Goal: Task Accomplishment & Management: Manage account settings

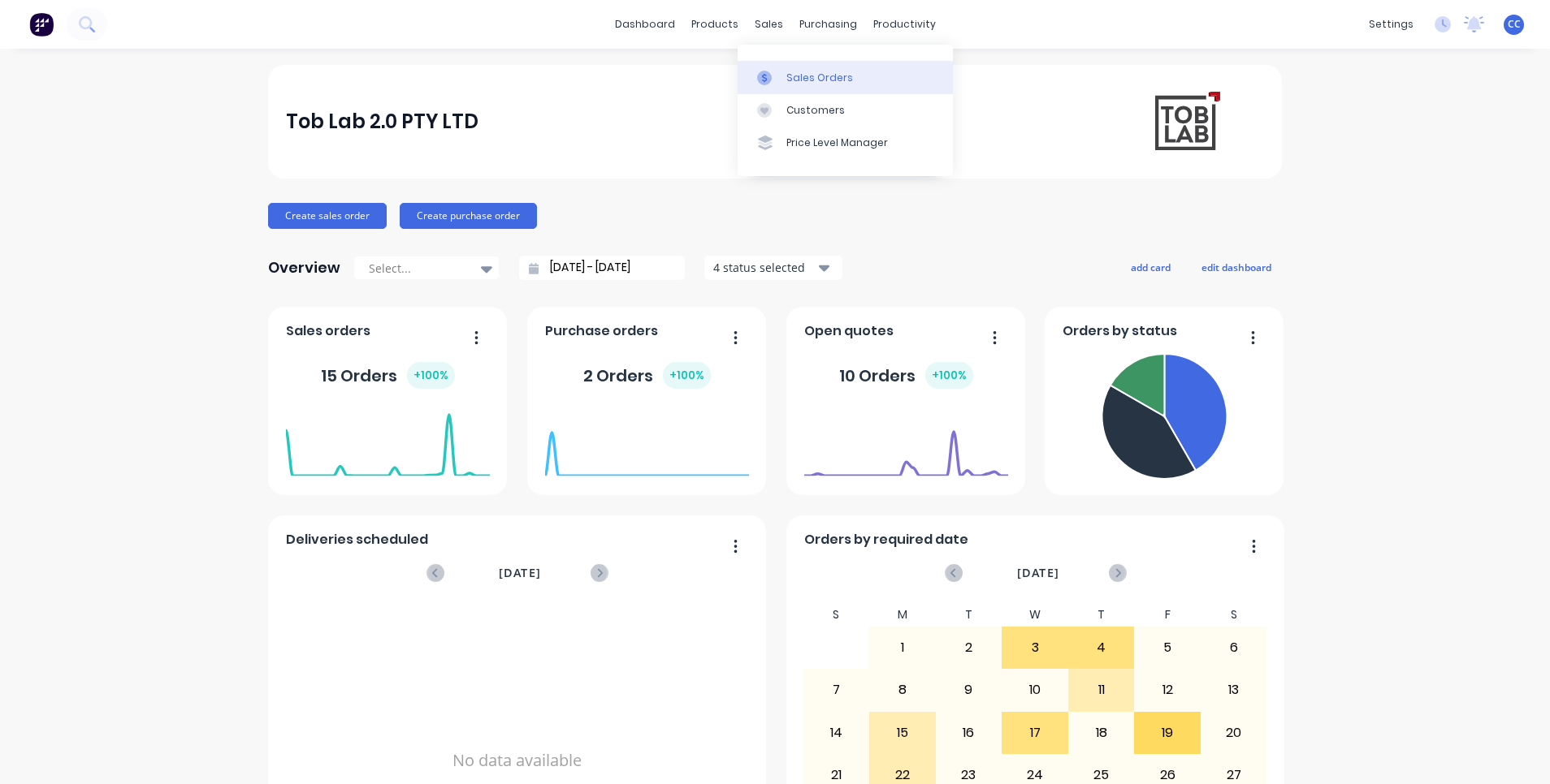
click at [815, 83] on div "Sales Orders" at bounding box center [819, 77] width 66 height 15
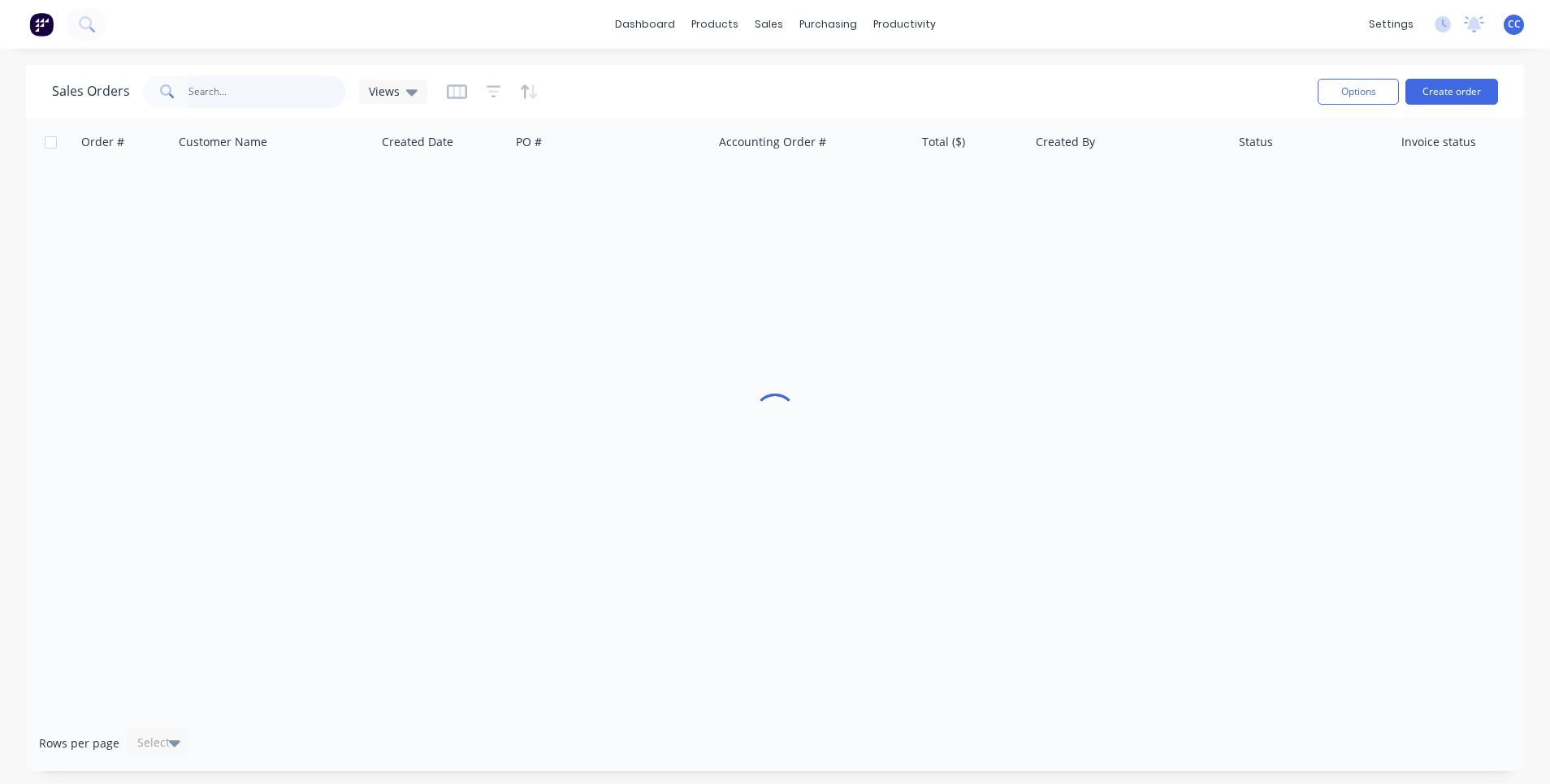
click at [241, 87] on input "text" at bounding box center [267, 91] width 158 height 33
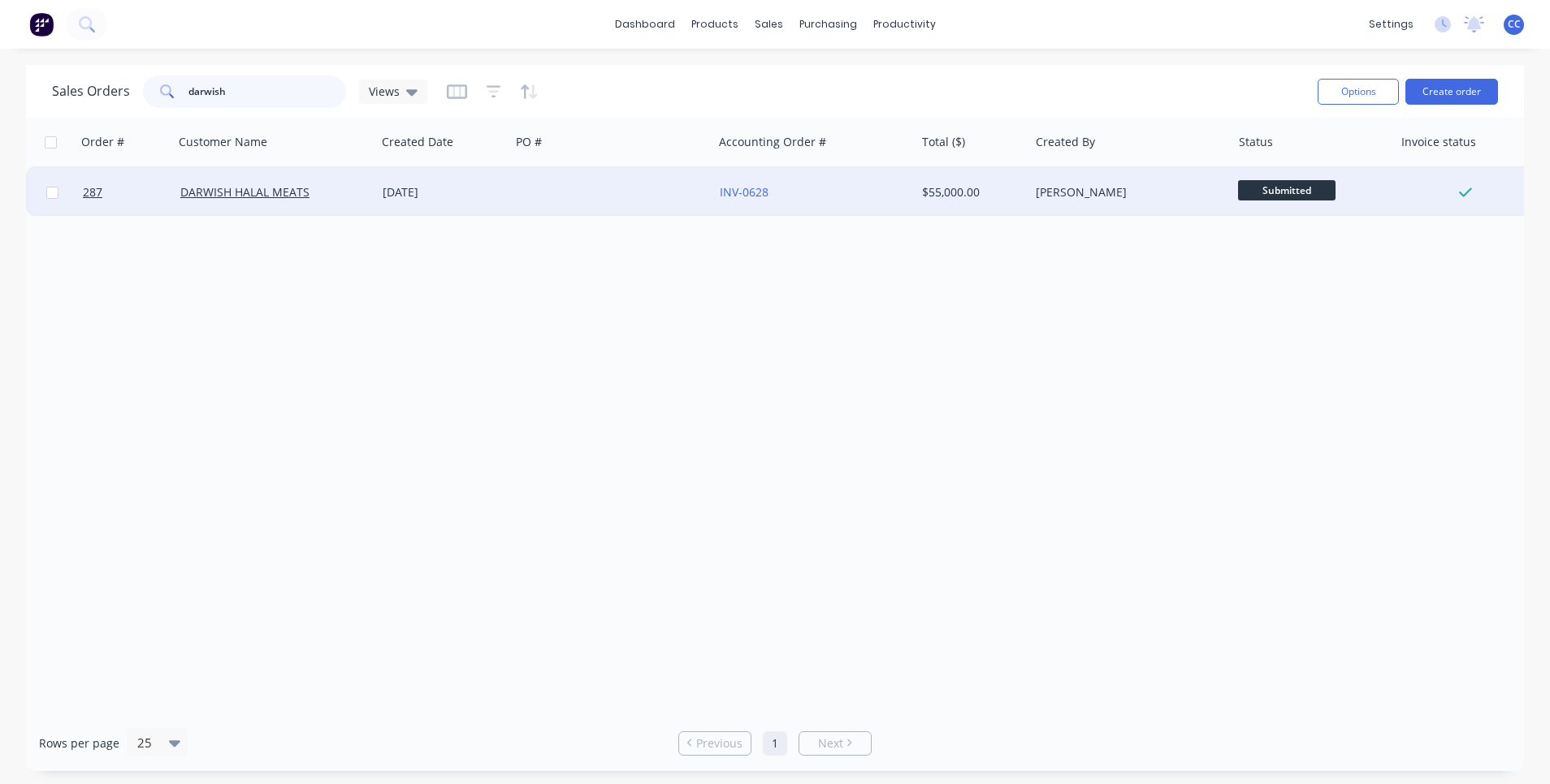
type input "darwish"
click at [529, 193] on div at bounding box center [611, 192] width 202 height 49
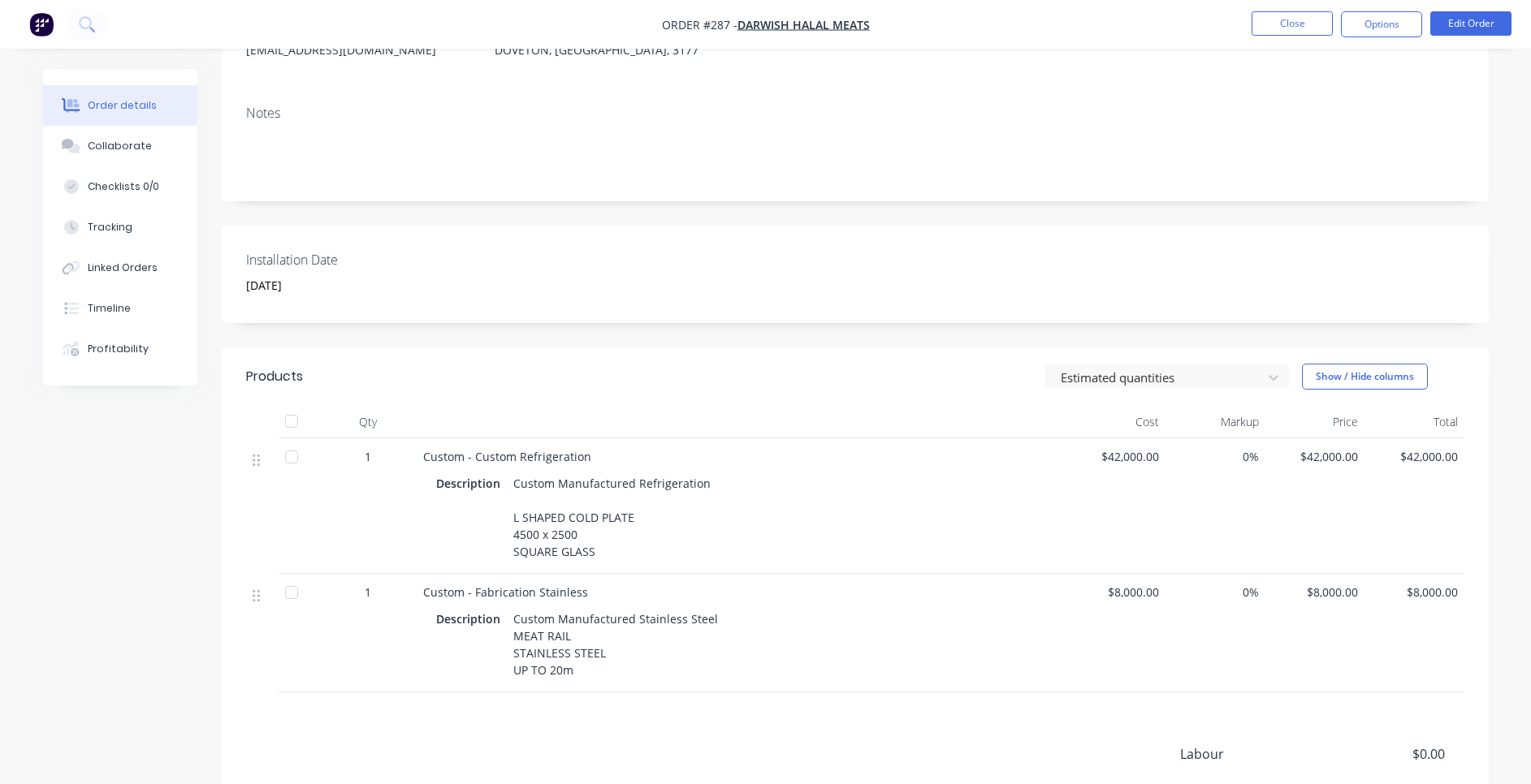
scroll to position [244, 0]
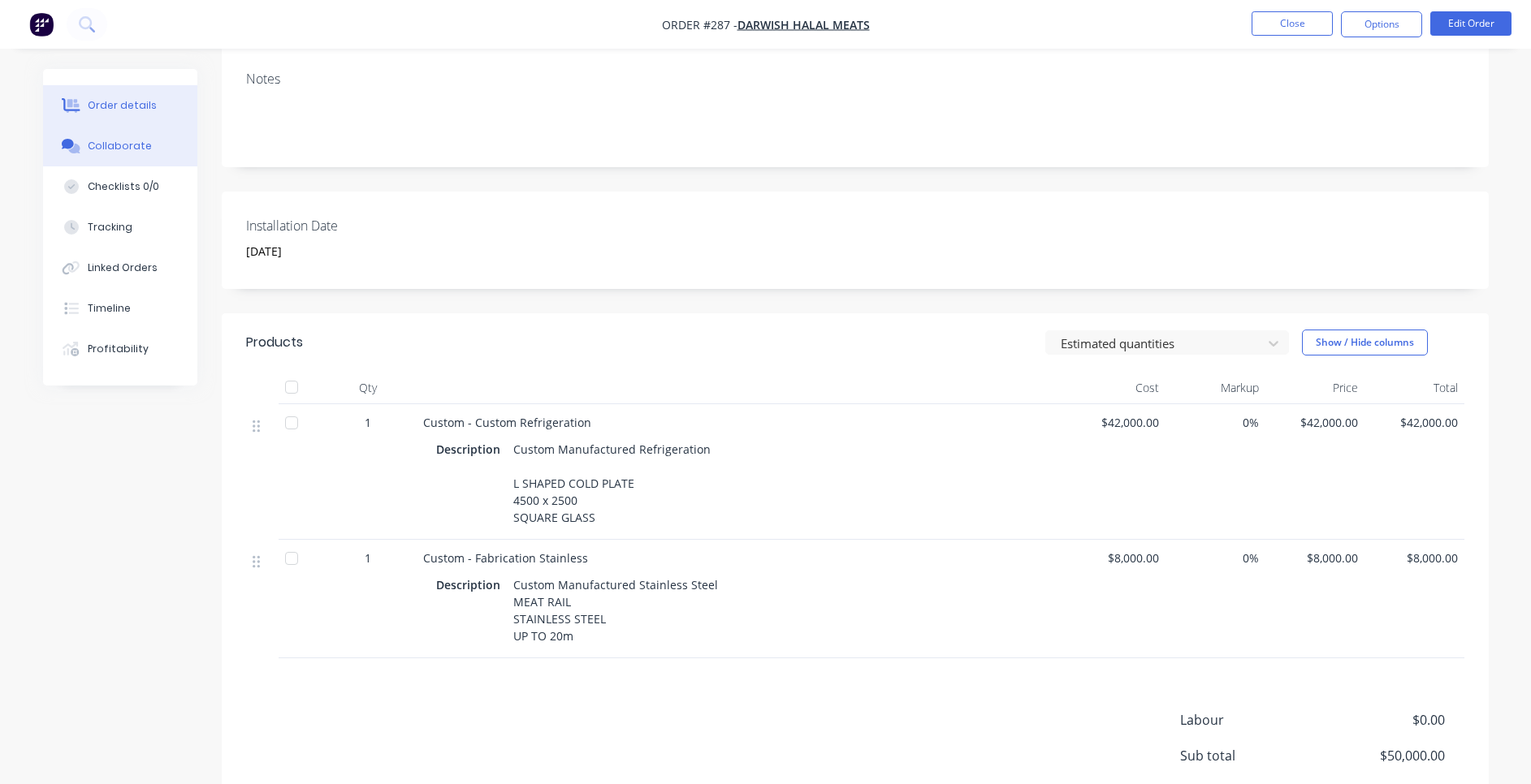
click at [99, 143] on div "Collaborate" at bounding box center [120, 146] width 64 height 15
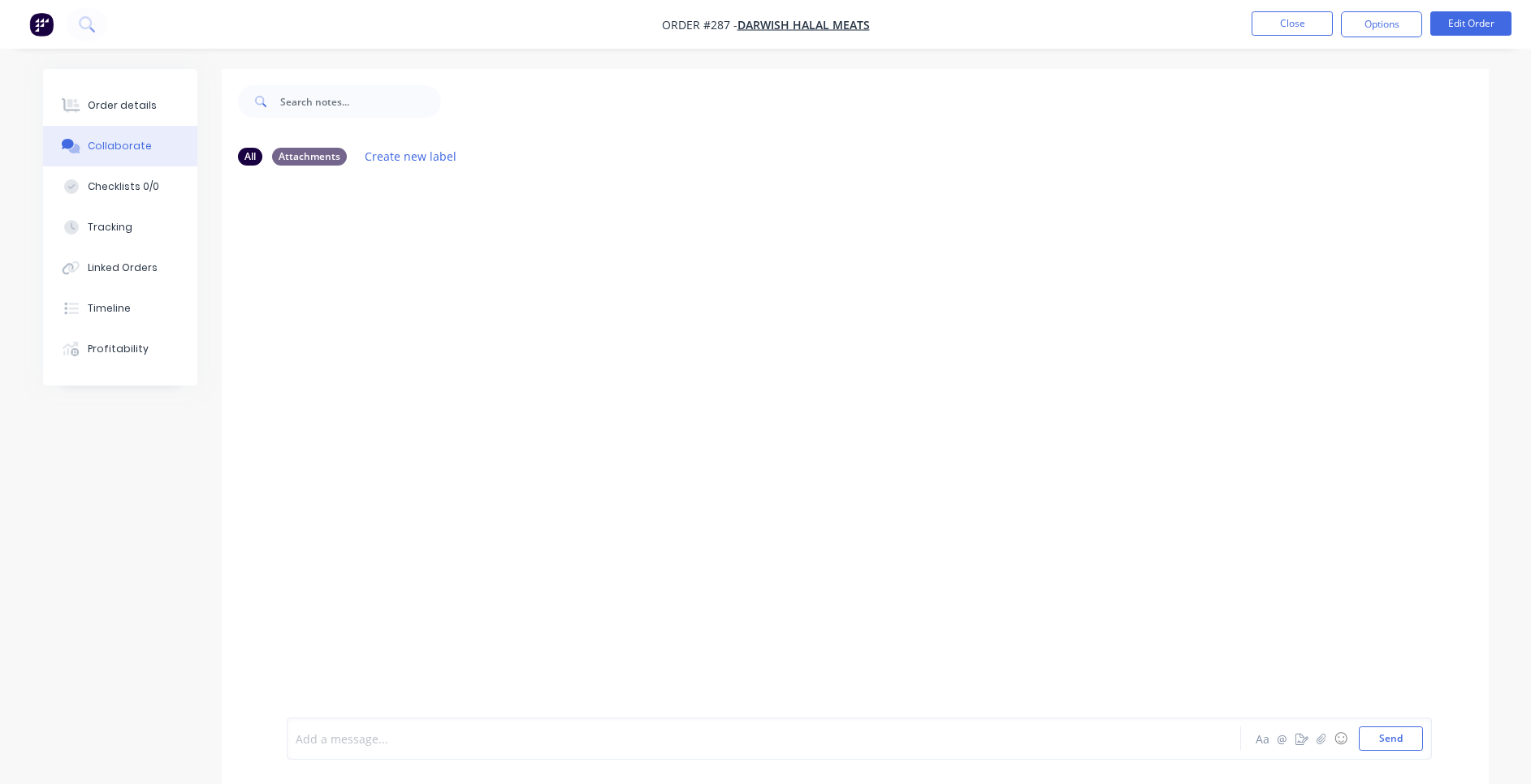
click at [590, 489] on div at bounding box center [718, 738] width 845 height 17
click at [634, 489] on div "CC You - 10:19pm [DATE] Payment of 15k received [DATE] Labels Edit Delete" at bounding box center [855, 447] width 1267 height 539
click at [129, 109] on div "Order details" at bounding box center [123, 105] width 69 height 15
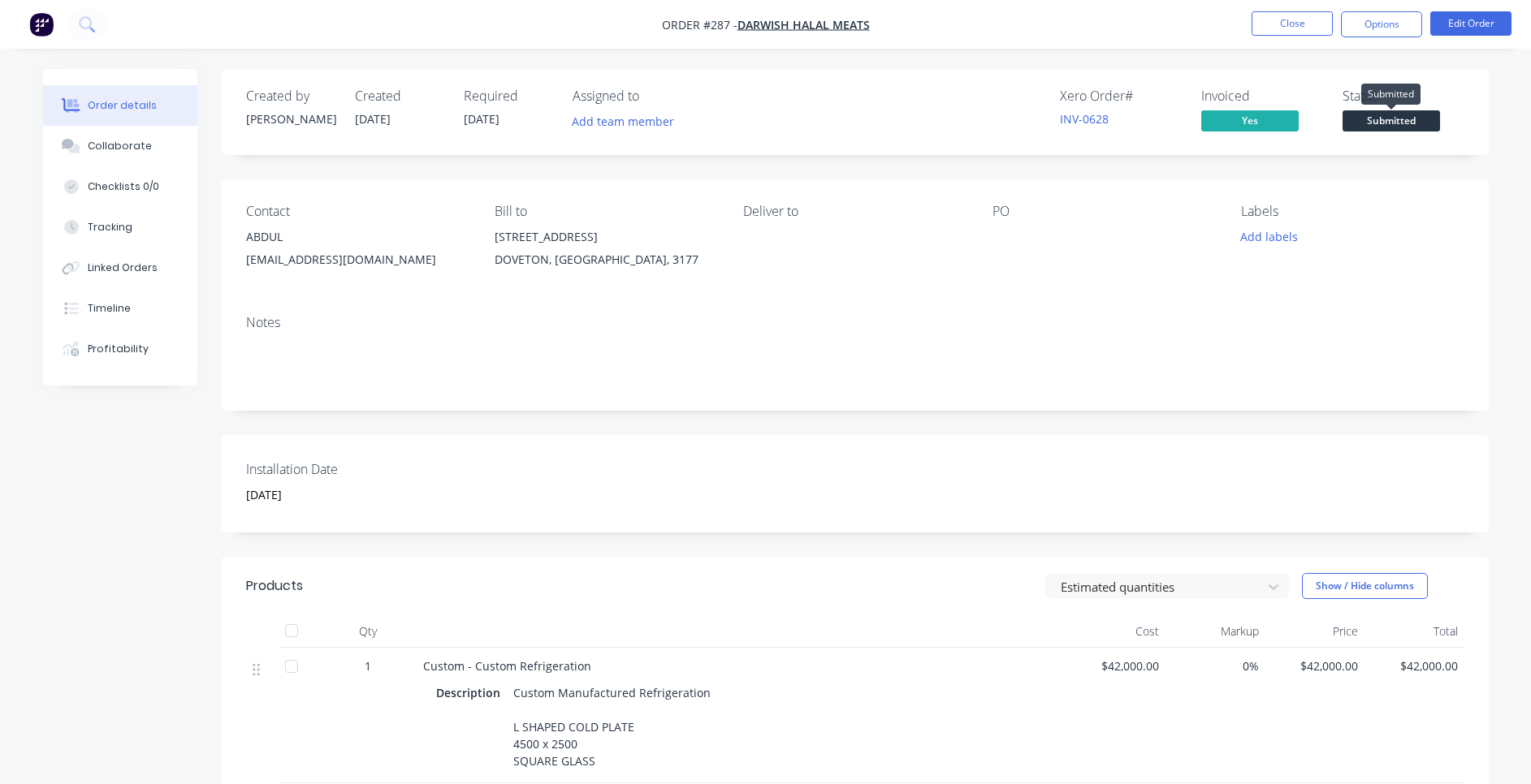
click at [1154, 124] on span "Submitted" at bounding box center [1391, 121] width 97 height 21
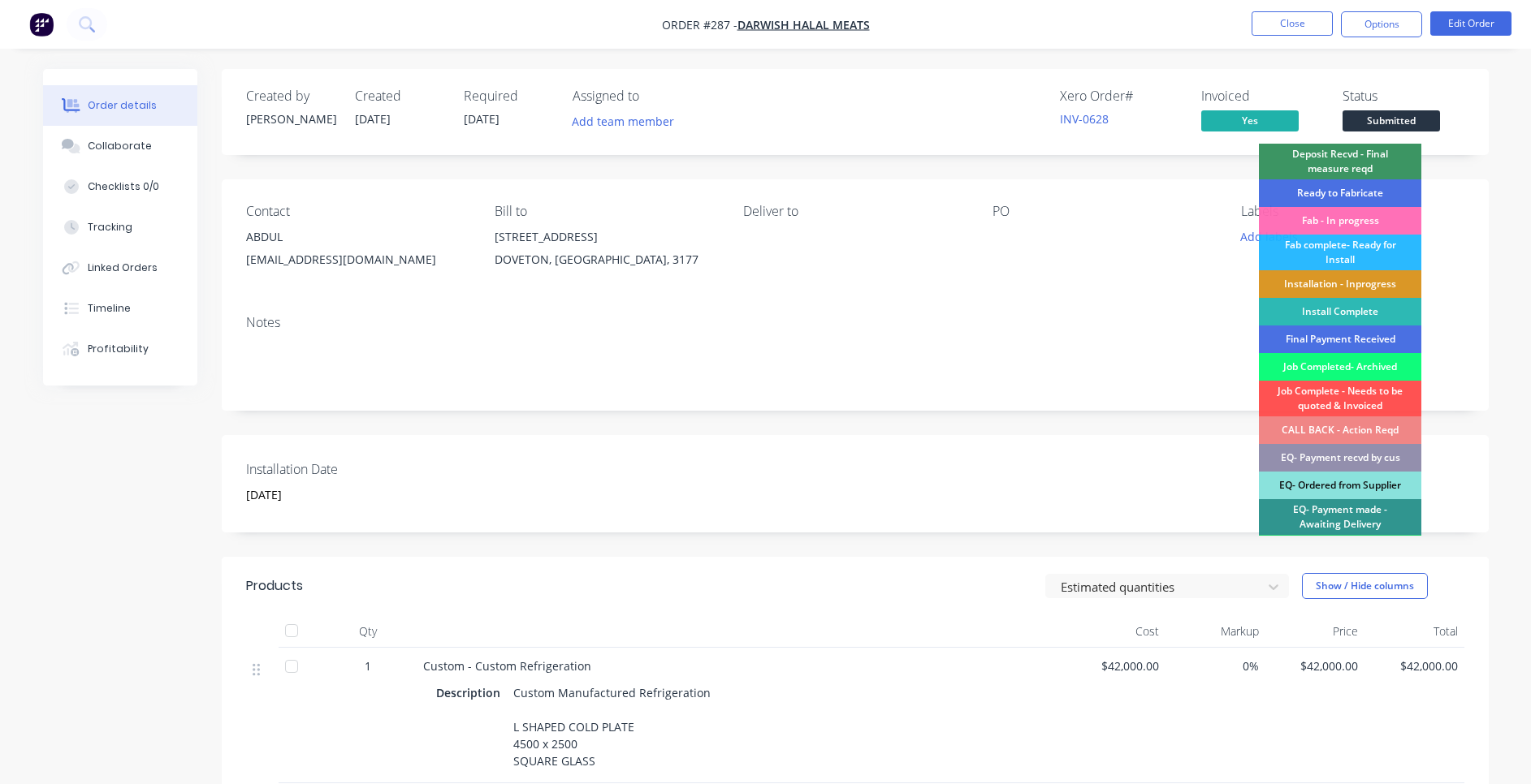
click at [1154, 163] on div "Deposit Recvd - Final measure reqd" at bounding box center [1340, 161] width 162 height 36
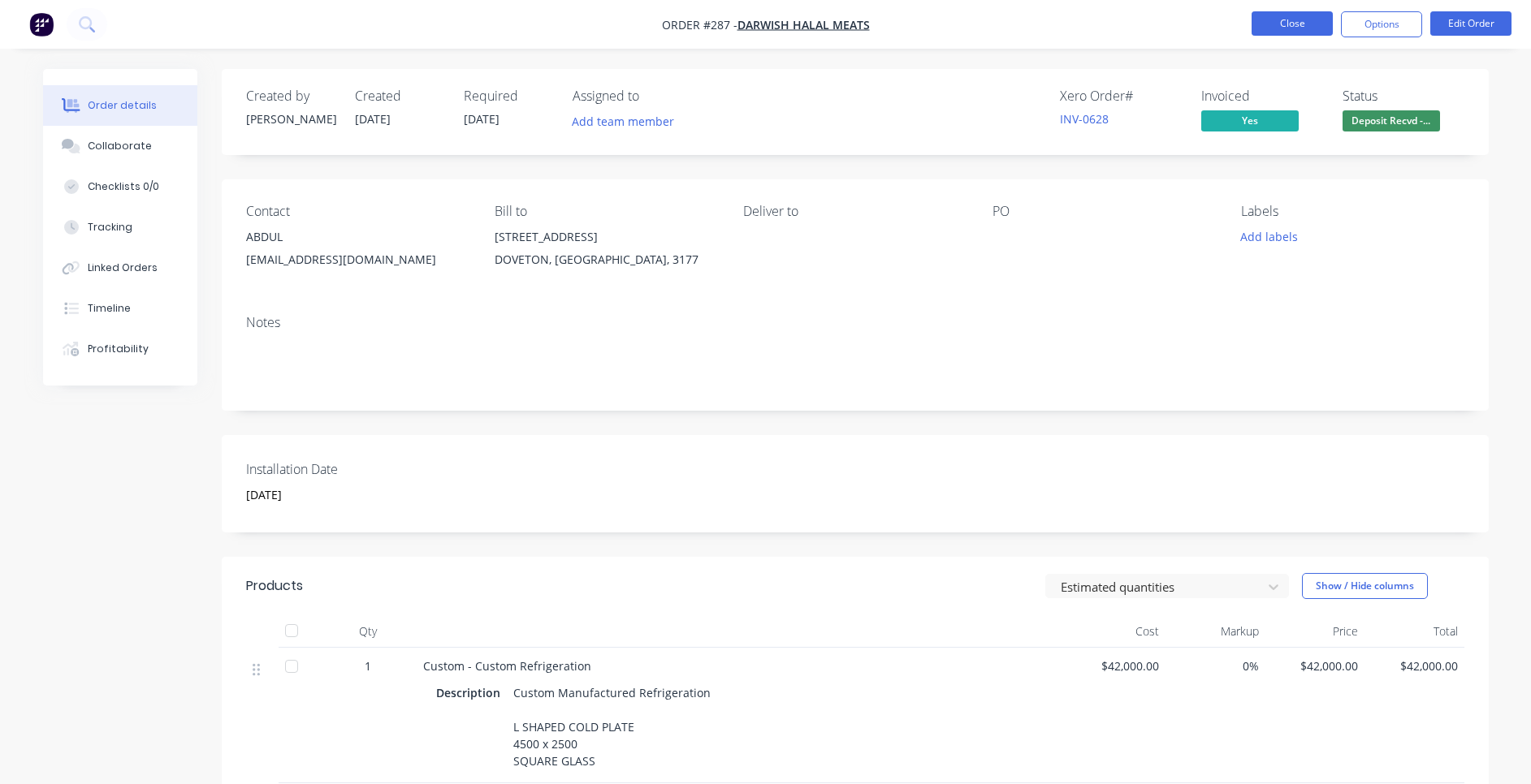
click at [1154, 15] on button "Close" at bounding box center [1292, 23] width 81 height 25
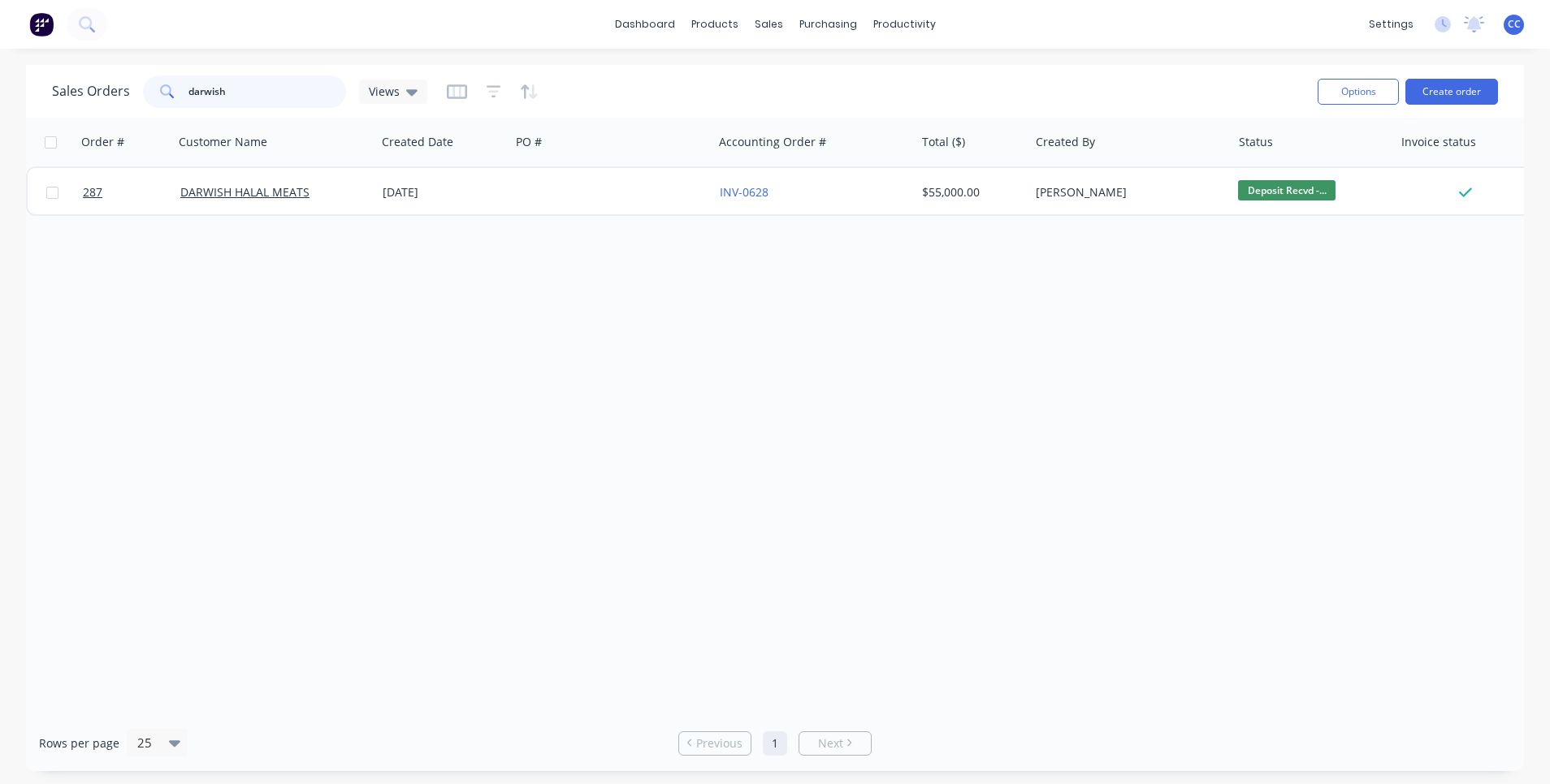
drag, startPoint x: 255, startPoint y: 95, endPoint x: 96, endPoint y: 86, distance: 159.3
click at [97, 86] on div "Sales Orders darwish Views" at bounding box center [239, 91] width 375 height 33
type input "juma"
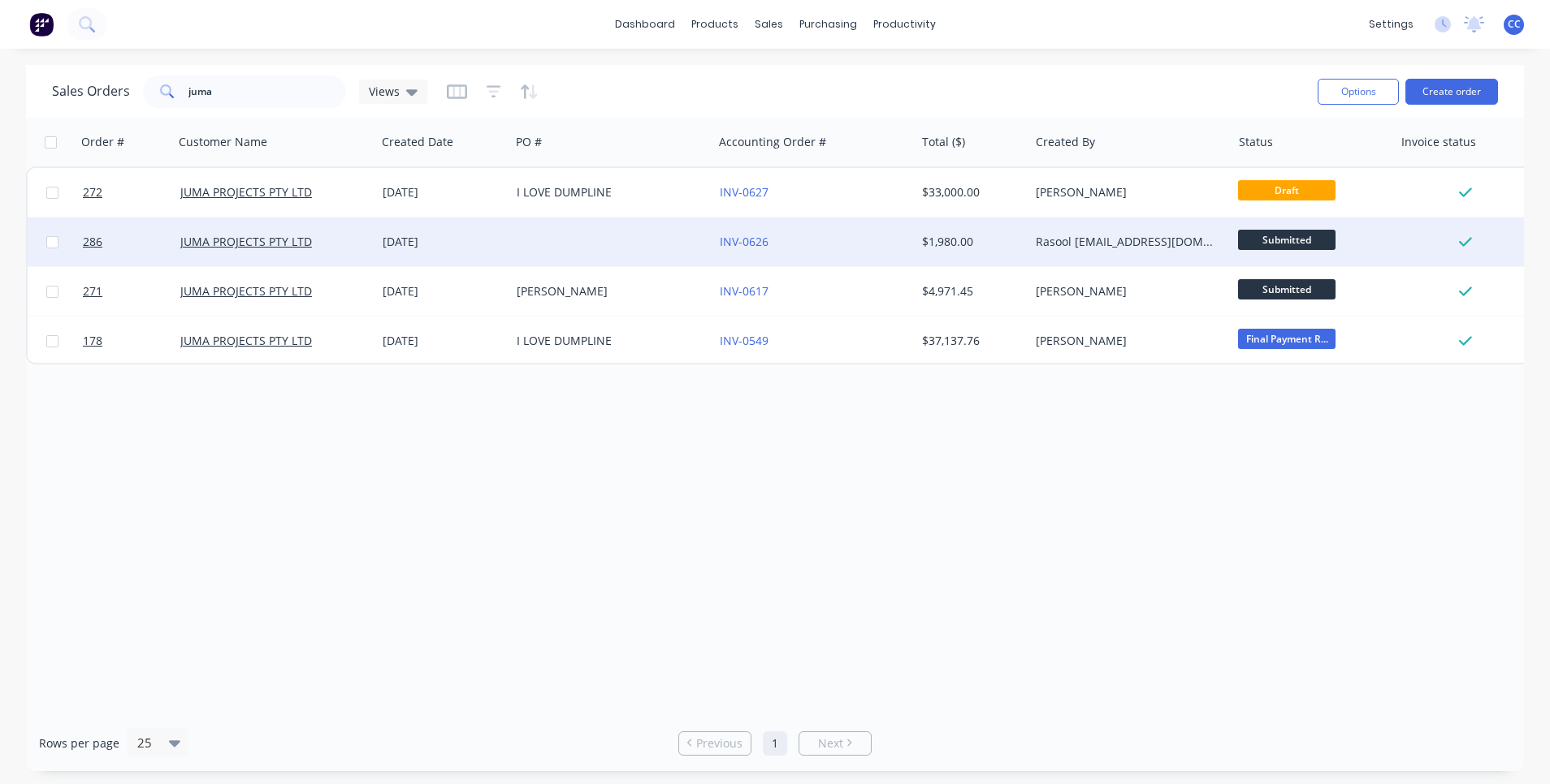
click at [589, 249] on div at bounding box center [611, 242] width 202 height 49
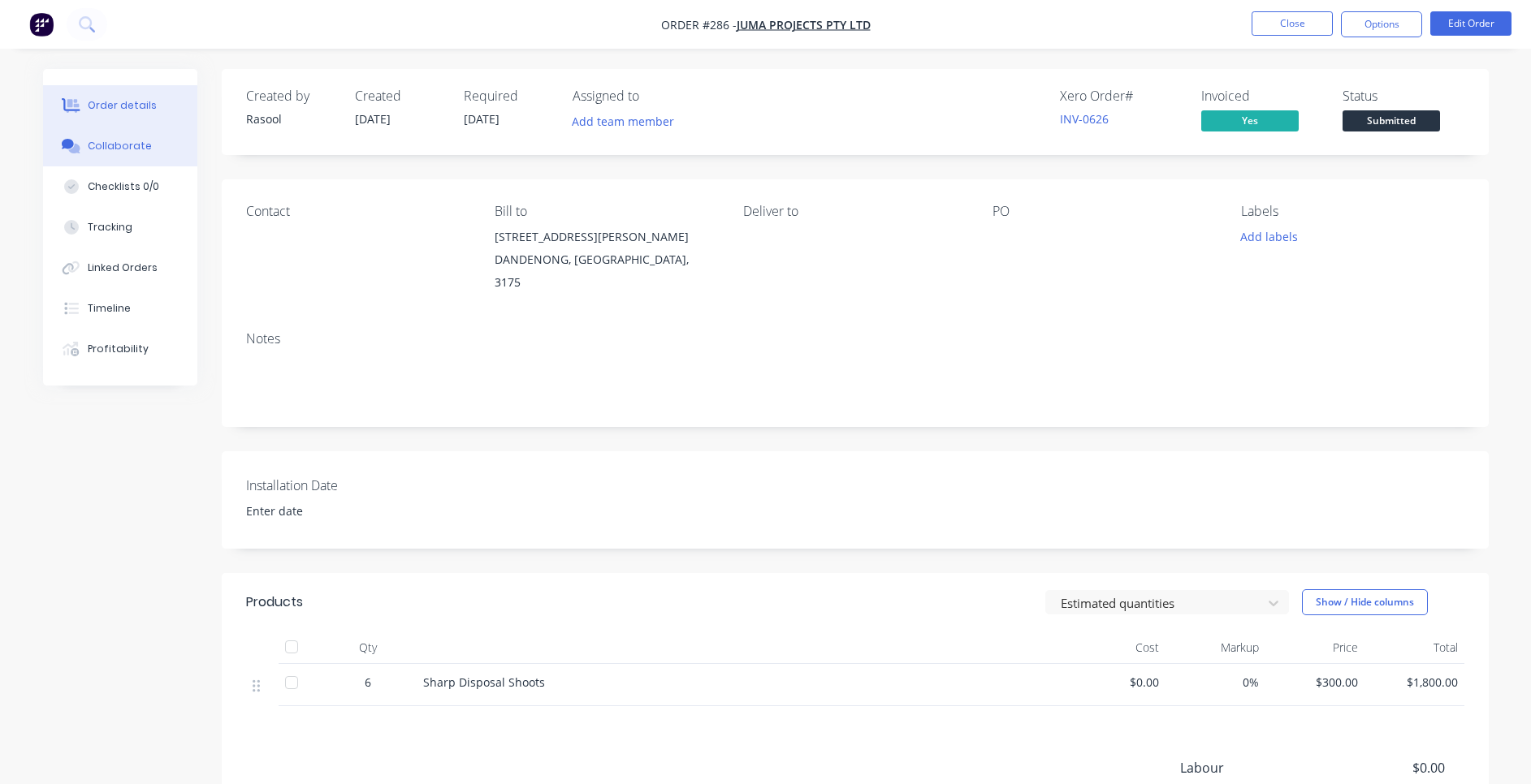
click at [120, 137] on button "Collaborate" at bounding box center [120, 146] width 154 height 41
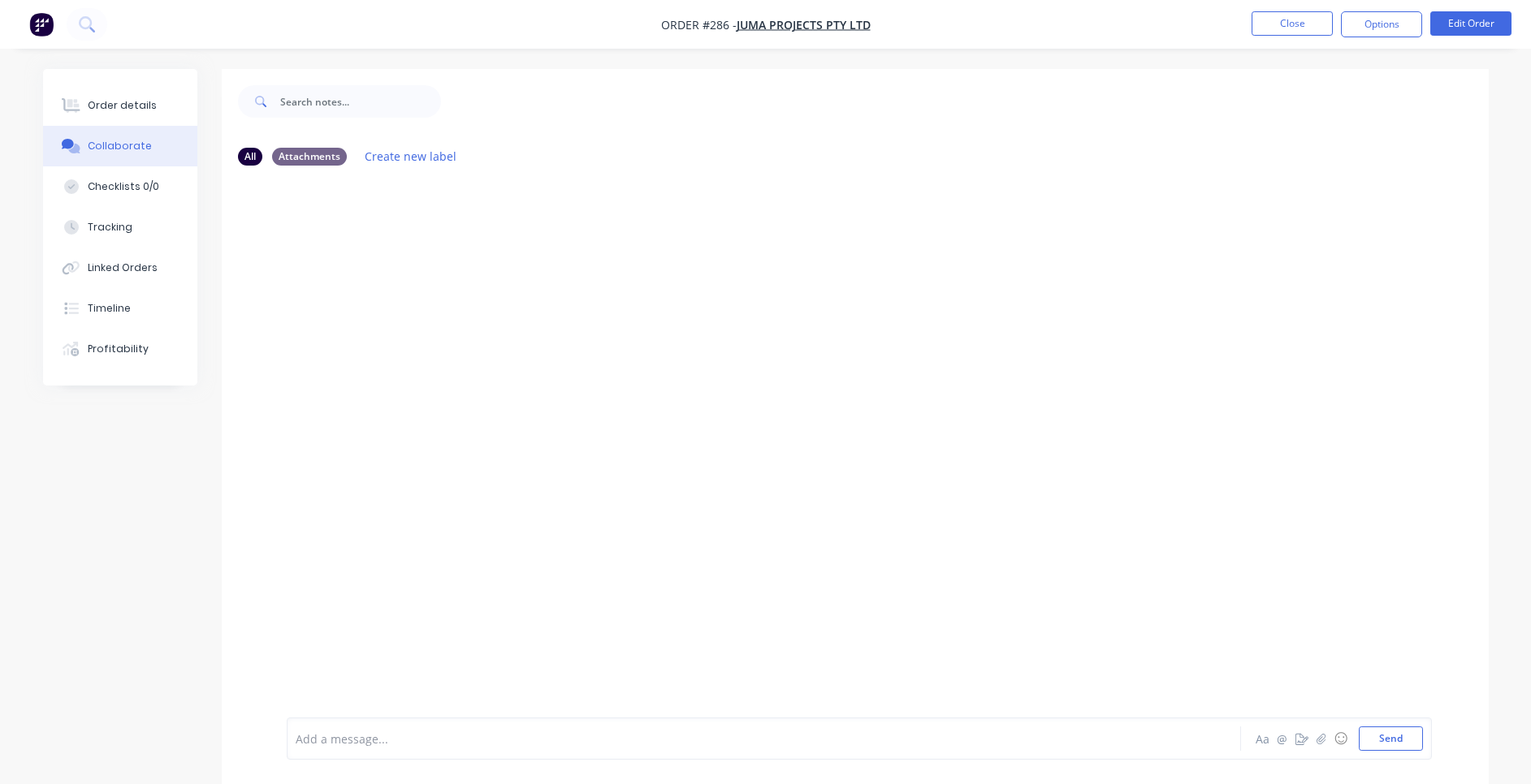
click at [589, 489] on div at bounding box center [718, 738] width 845 height 17
click at [720, 489] on div "CC You - 10:26pm [DATE] Payment received [DATE] $1980 Labels Edit Delete" at bounding box center [855, 447] width 1267 height 539
